Goal: Information Seeking & Learning: Check status

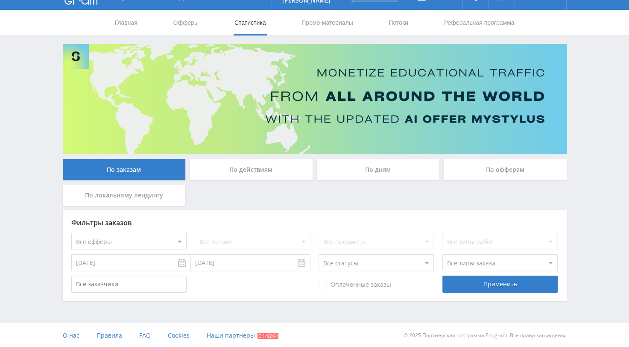
scroll to position [17, 0]
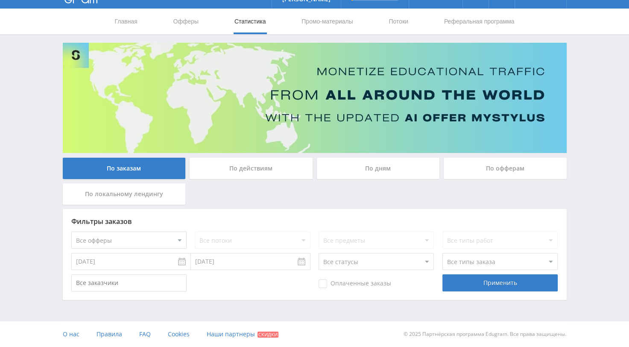
click at [261, 166] on div "По действиям" at bounding box center [251, 168] width 123 height 21
click at [0, 0] on input "По действиям" at bounding box center [0, 0] width 0 height 0
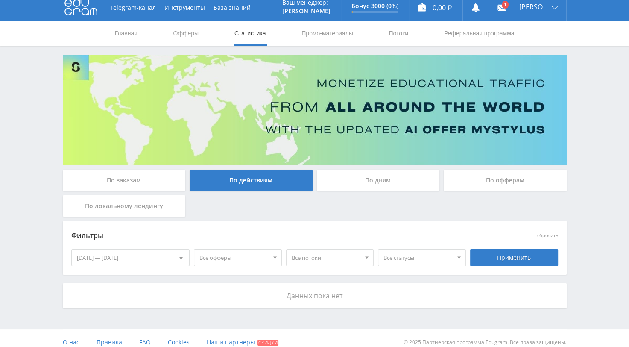
scroll to position [13, 0]
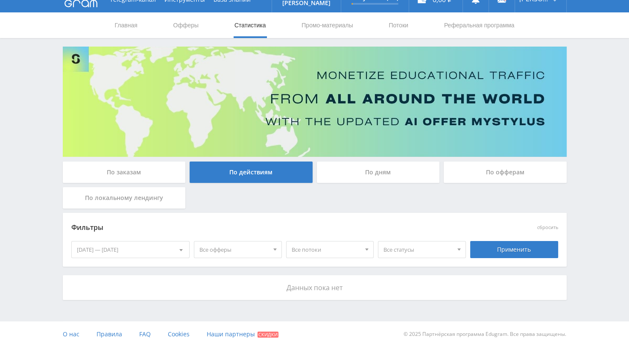
click at [183, 248] on div at bounding box center [181, 249] width 16 height 16
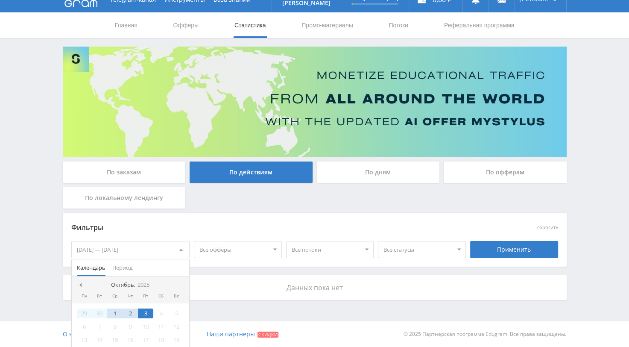
scroll to position [17, 0]
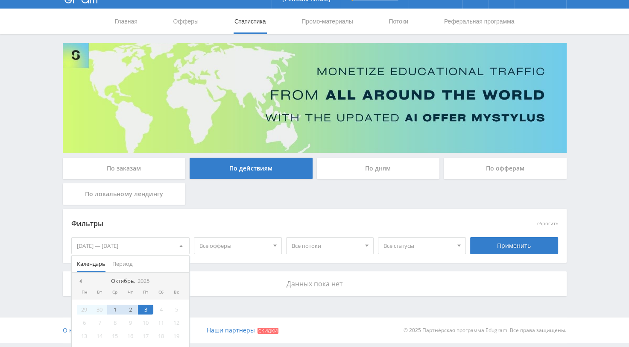
click at [77, 283] on nav "[DATE]" at bounding box center [131, 280] width 118 height 17
click at [81, 281] on span at bounding box center [79, 281] width 4 height 4
click at [80, 280] on nav "[DATE]" at bounding box center [131, 280] width 118 height 17
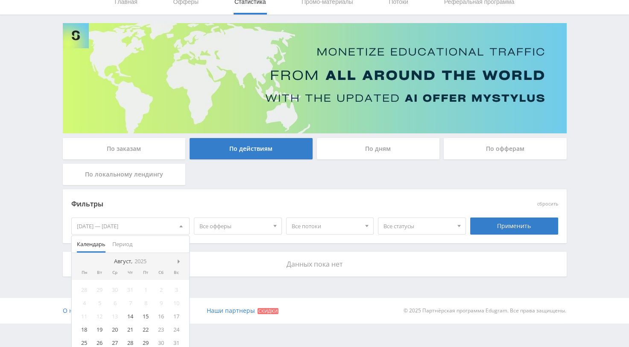
scroll to position [43, 0]
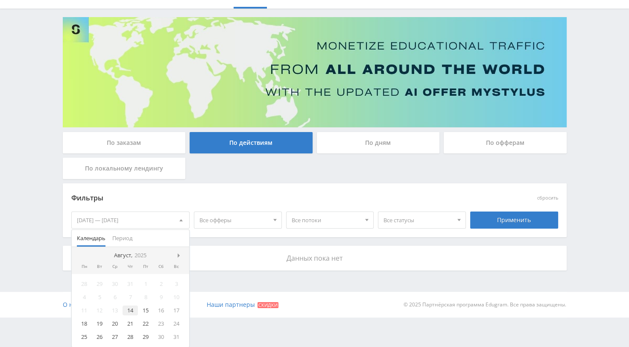
click at [128, 308] on div "14" at bounding box center [130, 310] width 15 height 10
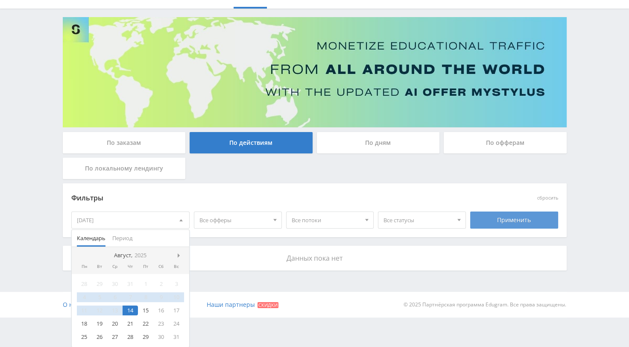
click at [514, 222] on div "Применить" at bounding box center [514, 219] width 88 height 17
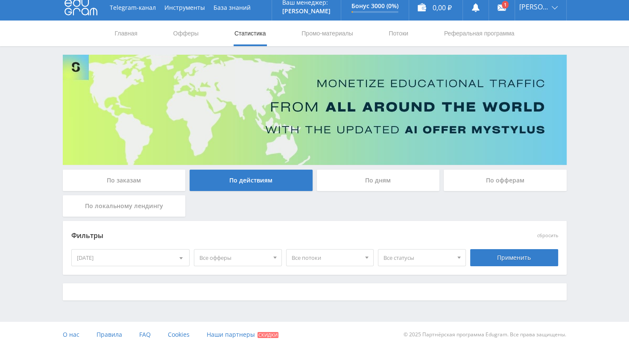
scroll to position [13, 0]
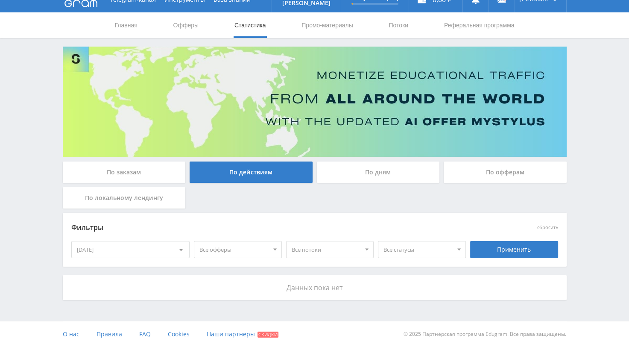
click at [178, 250] on div at bounding box center [181, 249] width 16 height 16
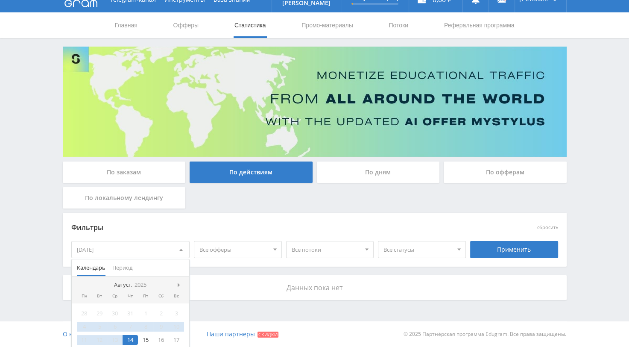
scroll to position [43, 0]
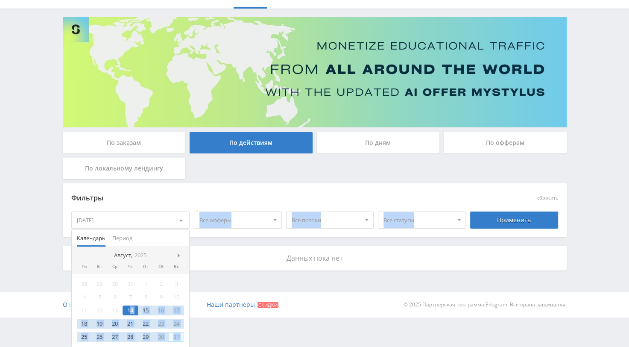
drag, startPoint x: 129, startPoint y: 312, endPoint x: 324, endPoint y: 289, distance: 195.6
click at [237, 304] on html at bounding box center [314, 130] width 629 height 347
click at [502, 220] on div "Применить" at bounding box center [514, 219] width 88 height 17
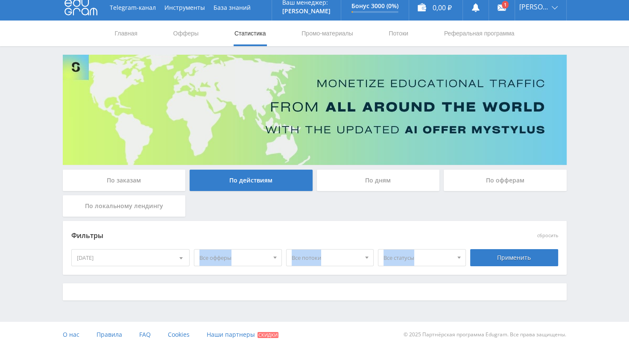
scroll to position [13, 0]
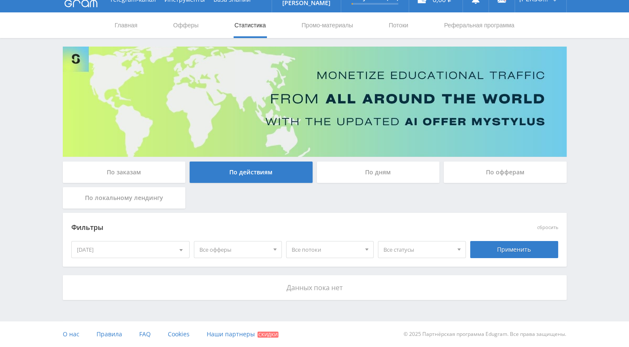
click at [120, 172] on div "По заказам" at bounding box center [124, 171] width 123 height 21
click at [0, 0] on input "По заказам" at bounding box center [0, 0] width 0 height 0
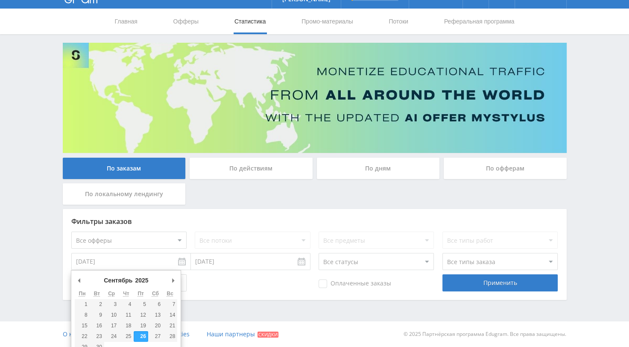
scroll to position [17, 0]
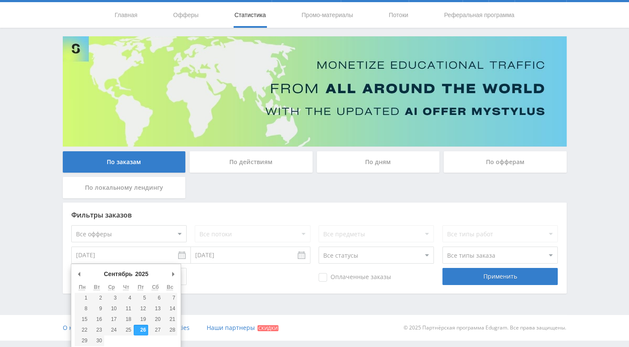
click at [183, 264] on div "Фильтры заказов Все офферы MyStylus MyStylus - Revshare Кэмп Studybay Автор24 S…" at bounding box center [315, 247] width 504 height 91
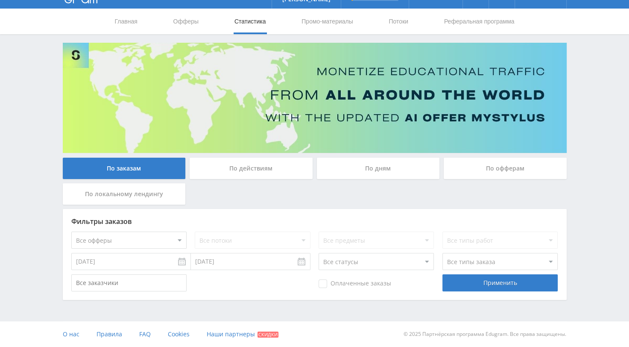
click at [183, 264] on input "[DATE]" at bounding box center [131, 261] width 120 height 17
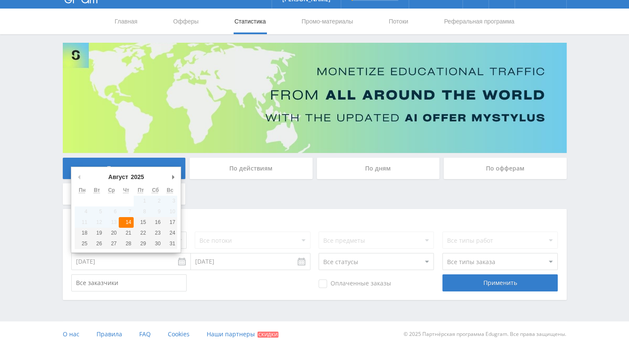
type input "[DATE]"
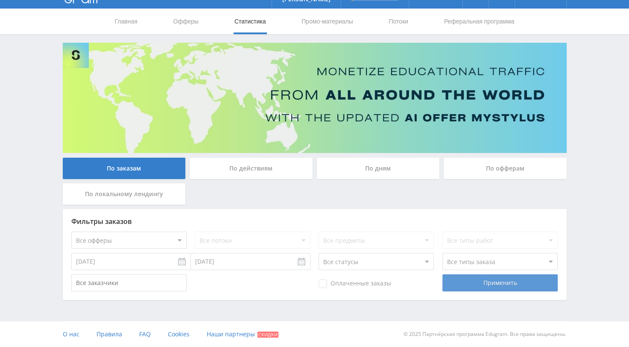
click at [487, 283] on div "Применить" at bounding box center [499, 282] width 115 height 17
click at [240, 169] on div "По действиям" at bounding box center [251, 168] width 123 height 21
click at [0, 0] on input "По действиям" at bounding box center [0, 0] width 0 height 0
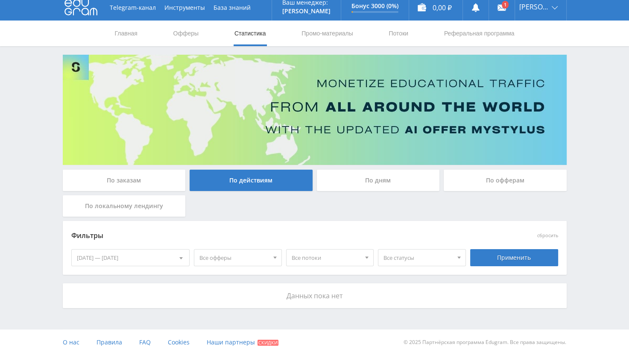
scroll to position [13, 0]
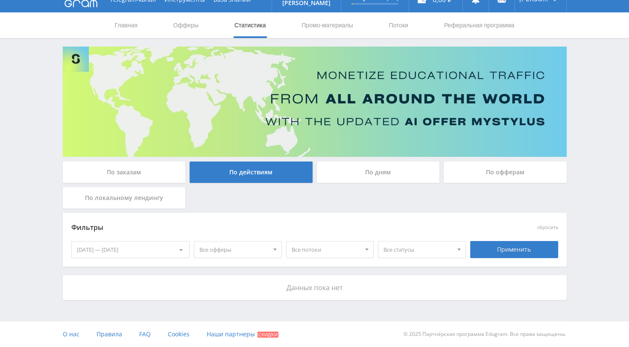
click at [376, 172] on div "По дням" at bounding box center [378, 171] width 123 height 21
click at [0, 0] on input "По дням" at bounding box center [0, 0] width 0 height 0
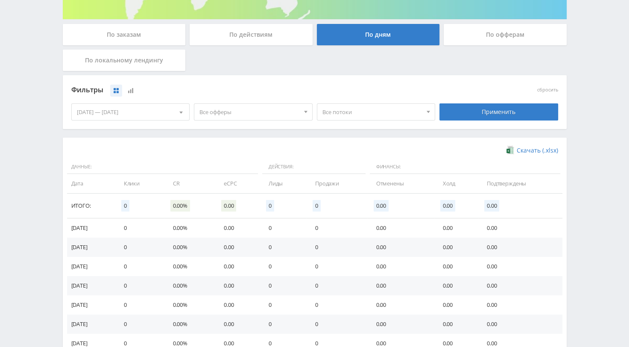
scroll to position [41, 0]
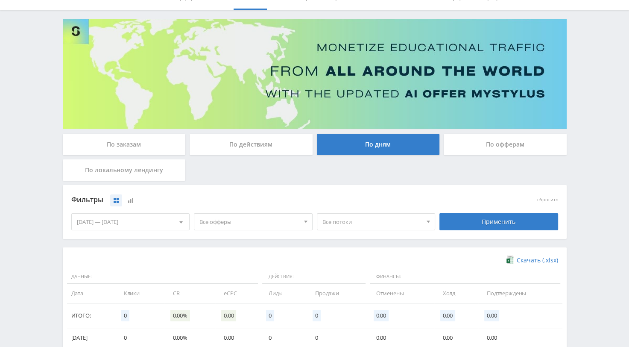
click at [179, 220] on div at bounding box center [181, 221] width 16 height 16
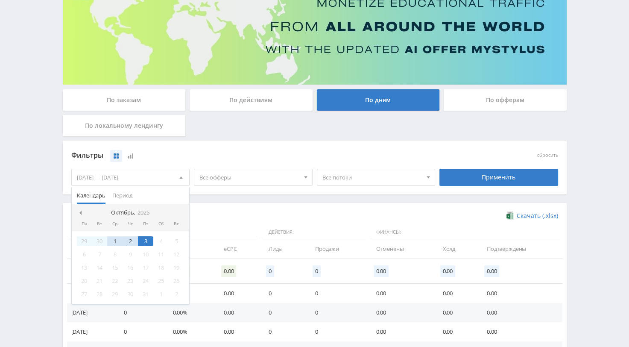
scroll to position [169, 0]
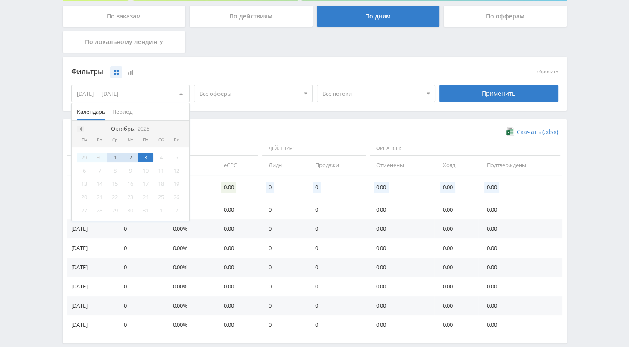
click at [81, 130] on div at bounding box center [80, 129] width 7 height 7
click at [80, 129] on span at bounding box center [79, 129] width 4 height 4
click at [80, 129] on nav "[DATE]" at bounding box center [131, 128] width 118 height 17
drag, startPoint x: 130, startPoint y: 181, endPoint x: 266, endPoint y: 175, distance: 136.3
click at [263, 178] on div "Фильтры сбросить [DATE] — [DATE] Календарь Период [PERSON_NAME][DATE] Пн Вт Ср …" at bounding box center [315, 200] width 504 height 286
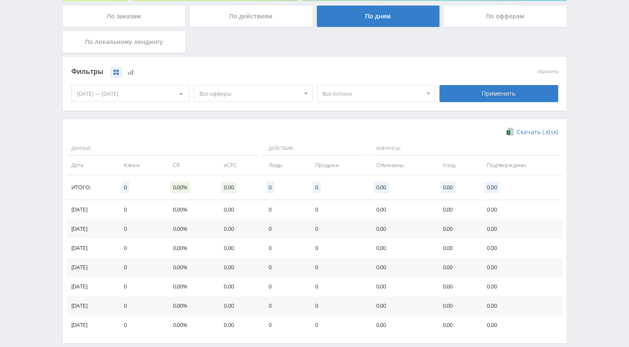
click at [133, 97] on div "[DATE] — [DATE]" at bounding box center [131, 93] width 118 height 16
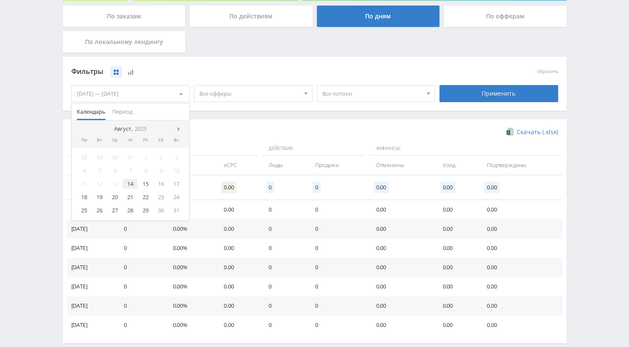
click at [134, 183] on div "14" at bounding box center [130, 184] width 15 height 10
click at [180, 91] on span at bounding box center [180, 93] width 3 height 4
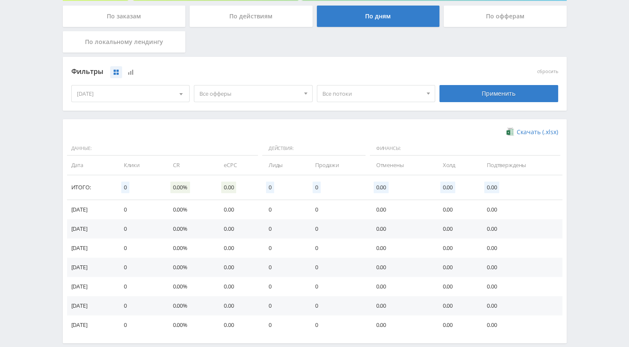
click at [181, 91] on div at bounding box center [181, 93] width 16 height 16
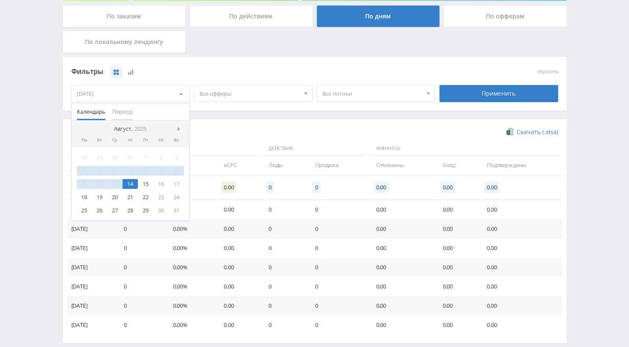
click at [120, 109] on span "Период" at bounding box center [122, 111] width 20 height 17
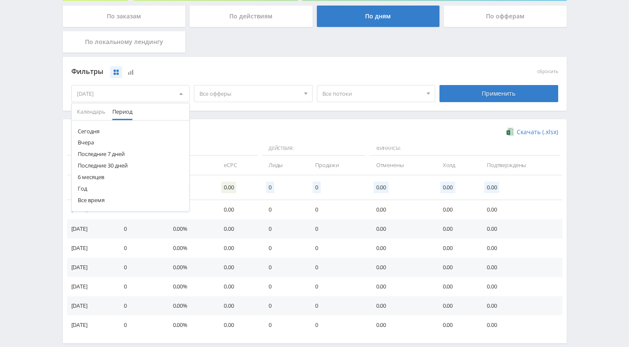
click at [97, 176] on button "6 месяцев" at bounding box center [131, 177] width 118 height 12
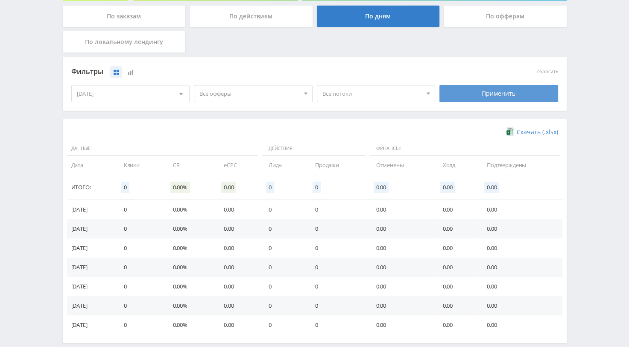
click at [492, 93] on div "Применить" at bounding box center [498, 93] width 119 height 17
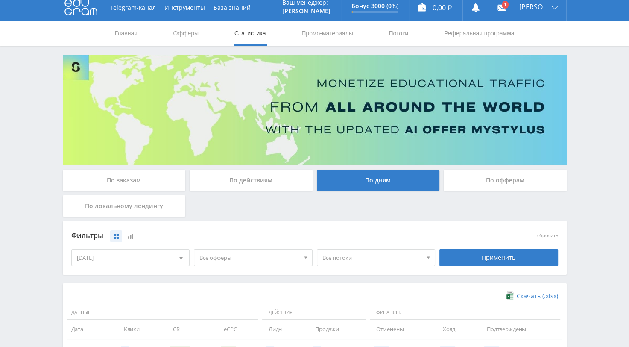
scroll to position [96, 0]
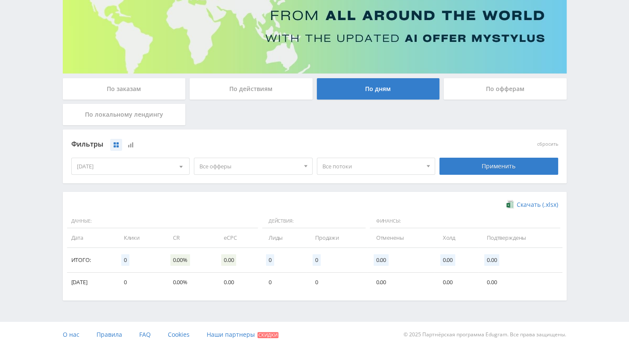
click at [180, 166] on span at bounding box center [180, 168] width 3 height 4
click at [99, 237] on button "Последние 30 дней" at bounding box center [131, 238] width 118 height 12
click at [505, 164] on div "Применить" at bounding box center [498, 166] width 119 height 17
click at [254, 89] on div "По действиям" at bounding box center [251, 88] width 123 height 21
click at [0, 0] on input "По действиям" at bounding box center [0, 0] width 0 height 0
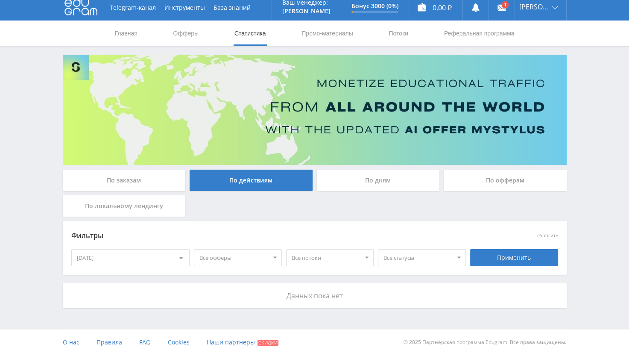
scroll to position [13, 0]
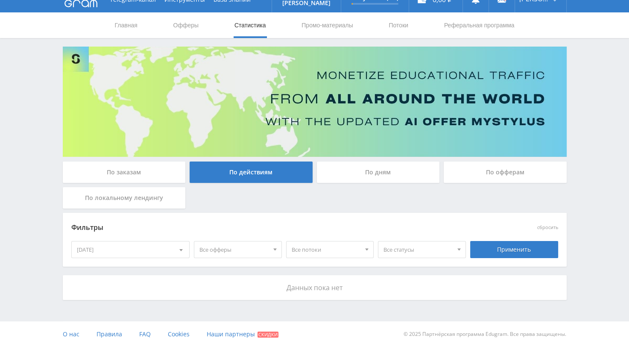
click at [183, 248] on div at bounding box center [181, 249] width 16 height 16
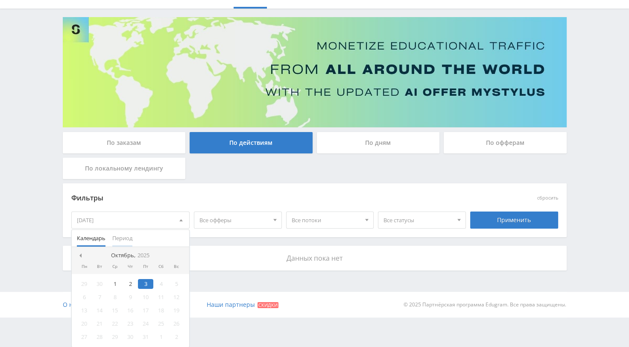
click at [123, 237] on span "Период" at bounding box center [122, 238] width 20 height 17
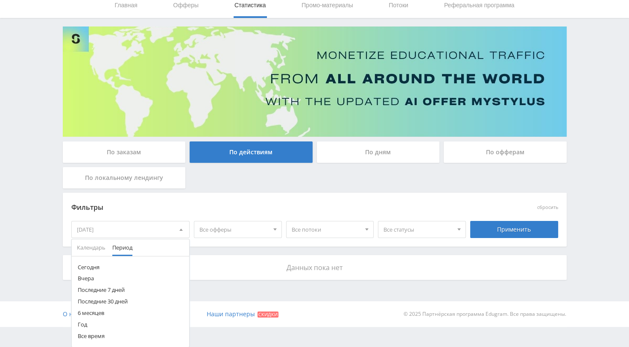
click at [99, 302] on button "Последние 30 дней" at bounding box center [131, 301] width 118 height 12
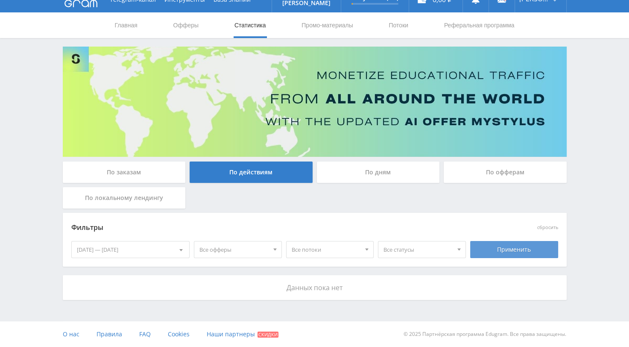
click at [511, 251] on div "Применить" at bounding box center [514, 249] width 88 height 17
click at [182, 249] on span at bounding box center [180, 251] width 3 height 4
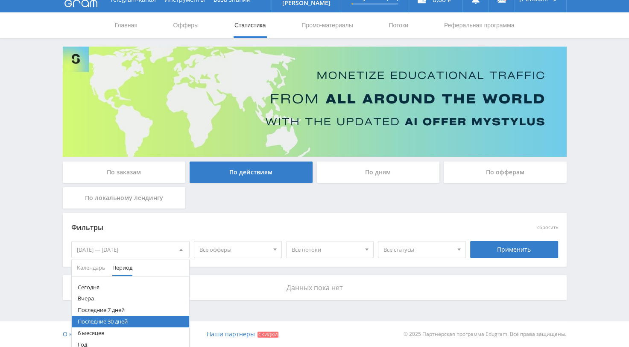
scroll to position [33, 0]
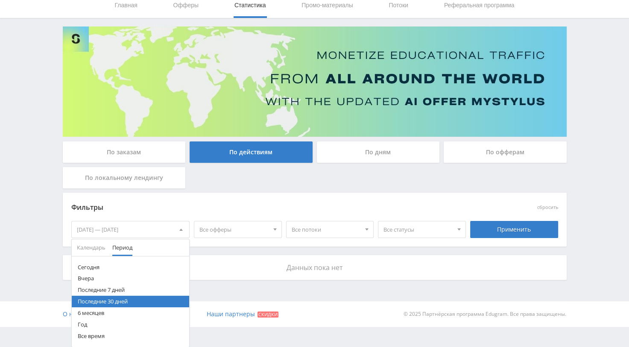
click at [87, 335] on button "Все время" at bounding box center [131, 336] width 118 height 12
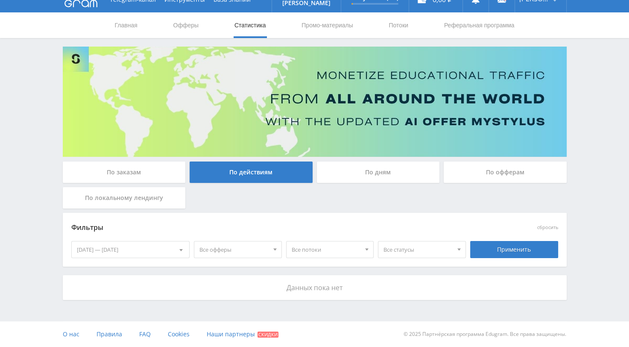
scroll to position [13, 0]
click at [509, 243] on div "Применить" at bounding box center [514, 249] width 88 height 17
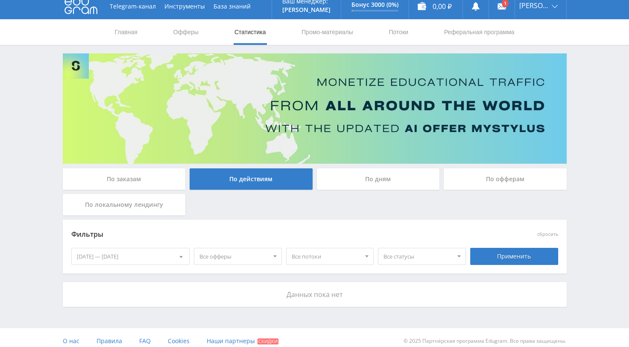
scroll to position [0, 0]
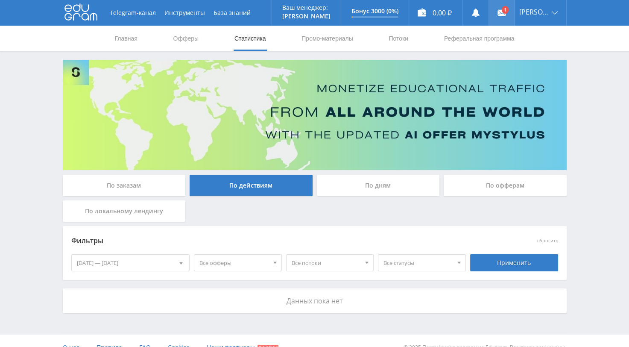
click at [510, 10] on link at bounding box center [502, 13] width 26 height 26
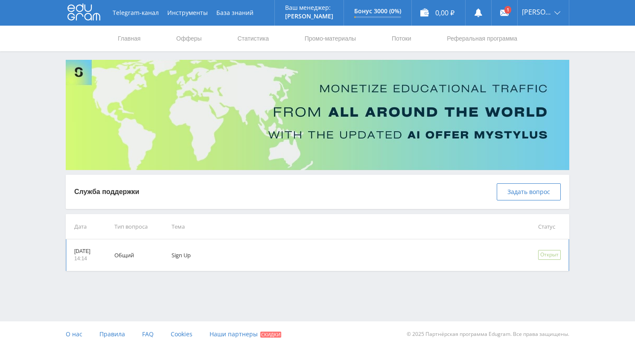
click at [91, 249] on p "[DATE]" at bounding box center [82, 251] width 16 height 7
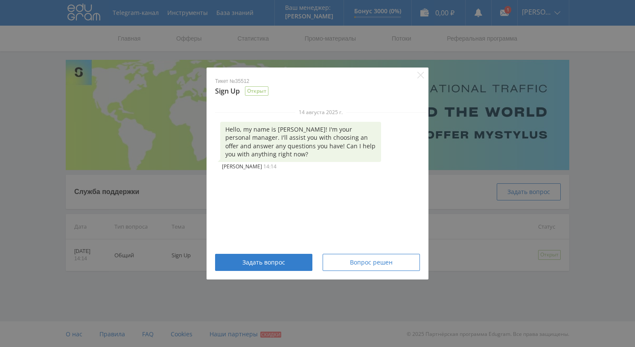
click at [473, 307] on div "Тикет №35512 Sign Up Открыт 14 августа 2025 г. Hello, my name is Alex! I'm your…" at bounding box center [317, 173] width 635 height 347
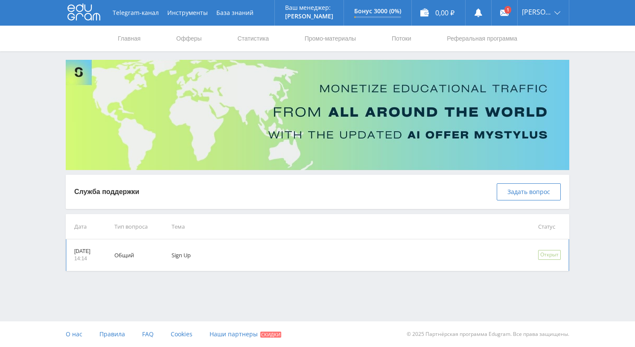
click at [549, 255] on div "Открыт" at bounding box center [549, 255] width 23 height 10
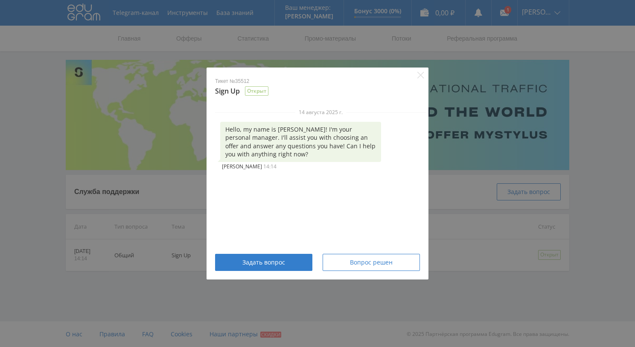
click at [485, 240] on div "Тикет №35512 Sign Up Открыт 14 августа 2025 г. Hello, my name is Alex! I'm your…" at bounding box center [317, 173] width 635 height 347
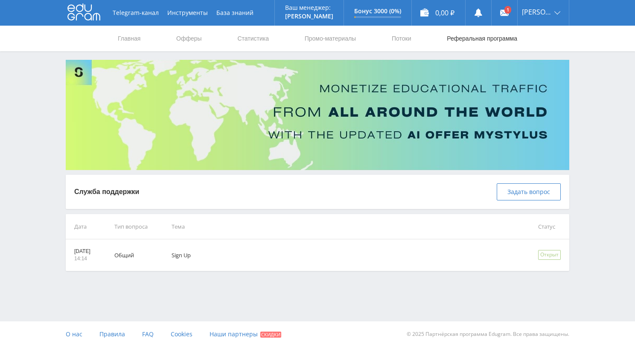
click at [488, 38] on link "Реферальная программа" at bounding box center [482, 39] width 72 height 26
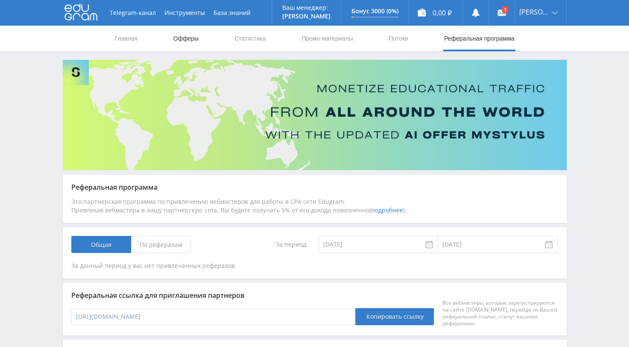
click at [184, 39] on link "Офферы" at bounding box center [185, 39] width 27 height 26
